Goal: Find specific page/section: Find specific page/section

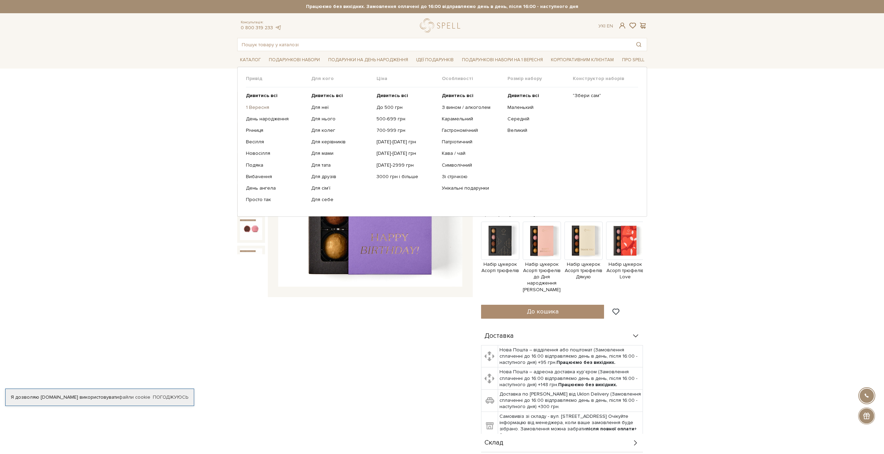
click at [261, 108] on link "1 Вересня" at bounding box center [276, 107] width 60 height 6
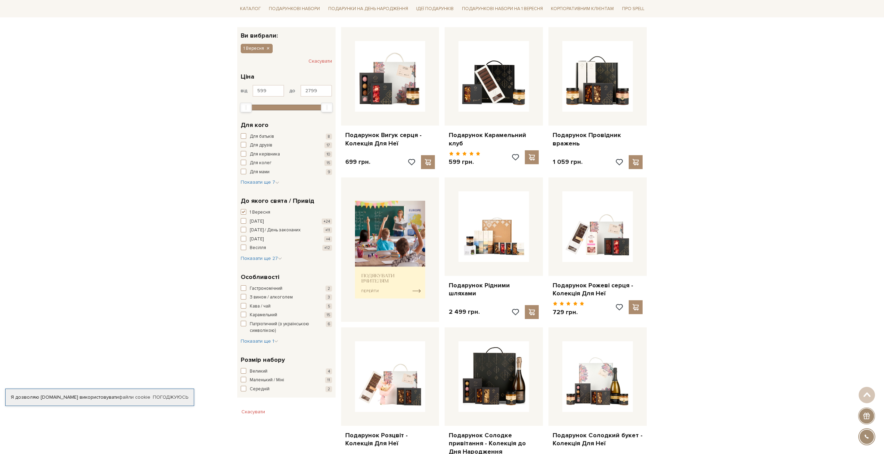
scroll to position [104, 0]
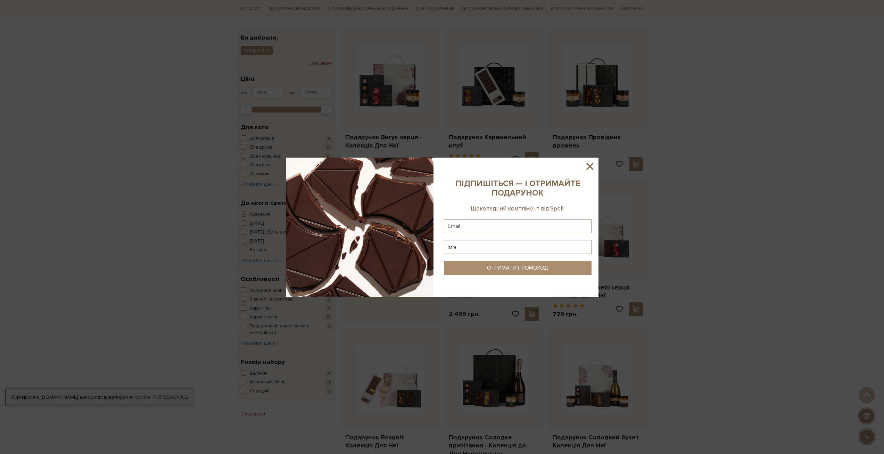
click at [590, 165] on icon at bounding box center [590, 166] width 7 height 7
